Goal: Task Accomplishment & Management: Use online tool/utility

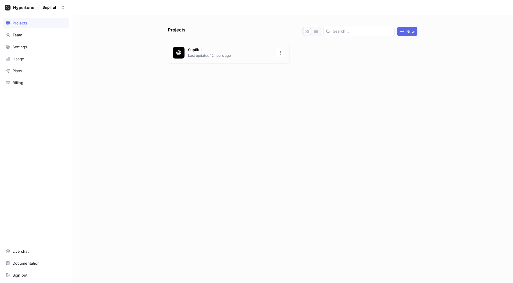
click at [197, 52] on p "Supliful" at bounding box center [230, 50] width 85 height 6
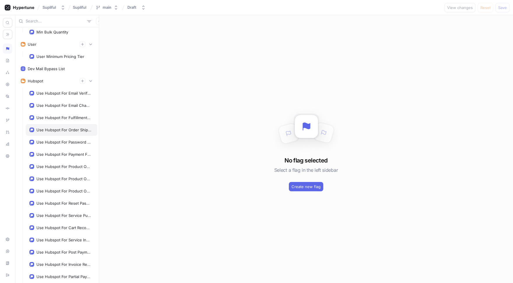
scroll to position [612, 0]
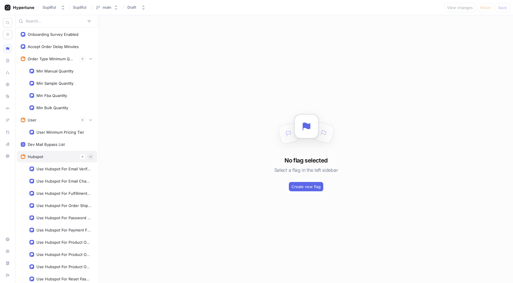
click at [89, 157] on icon "button" at bounding box center [90, 156] width 3 height 3
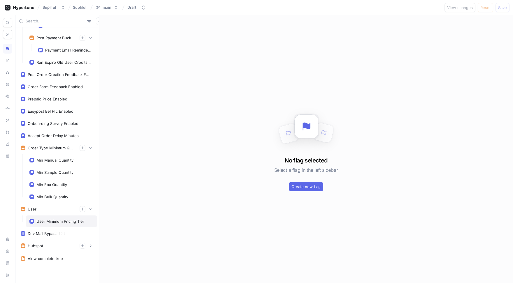
scroll to position [523, 0]
click at [58, 224] on div "User Minimum Pricing Tier" at bounding box center [62, 222] width 72 height 12
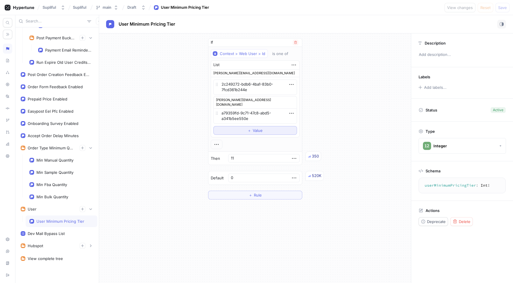
click at [261, 126] on button "＋ Value" at bounding box center [255, 130] width 84 height 9
type textarea "x"
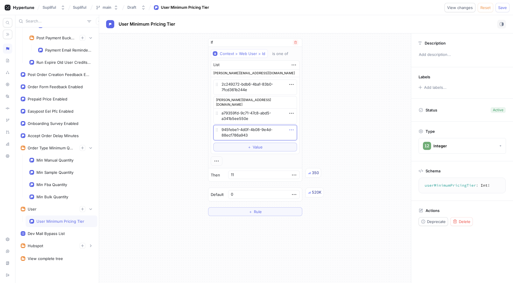
type textarea "945febe1-4d0f-4b08-9e4d-88ecf786a943"
click at [288, 127] on icon "button" at bounding box center [291, 130] width 6 height 6
click at [304, 146] on p "Add note" at bounding box center [302, 146] width 17 height 6
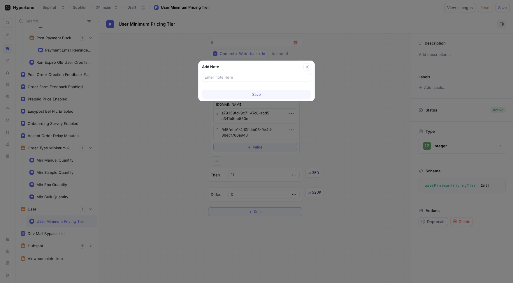
type textarea "x"
click at [240, 78] on input "text" at bounding box center [257, 78] width 104 height 6
paste input "peteris.varpins@gmail.com"
type input "peteris.varpins@gmail.com"
click at [259, 96] on span "Save" at bounding box center [256, 94] width 9 height 3
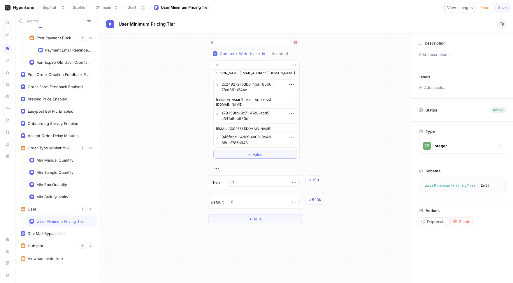
click at [503, 6] on span "Save" at bounding box center [502, 7] width 9 height 3
click at [256, 140] on textarea "945febe1-4d0f-4b08-9e4d-88ecf786a943" at bounding box center [255, 139] width 84 height 15
click at [346, 120] on div "If Context > Web User > Id is one of List rudolfs@supliful.com 2c249272-bdb6-4b…" at bounding box center [255, 131] width 312 height 195
type textarea "x"
